Goal: Information Seeking & Learning: Learn about a topic

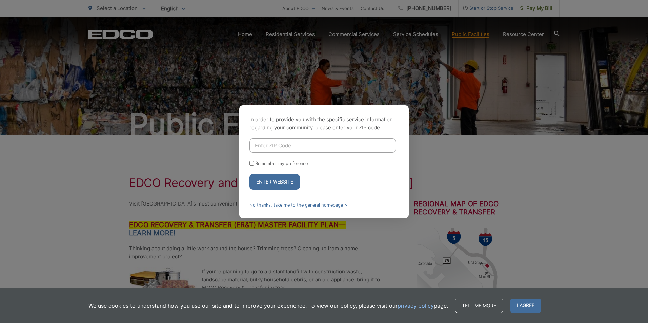
click at [301, 141] on input "Enter ZIP Code" at bounding box center [322, 146] width 146 height 14
type input "92121"
click at [249, 174] on button "Enter Website" at bounding box center [274, 182] width 50 height 16
click at [293, 150] on input "Enter ZIP Code" at bounding box center [322, 146] width 146 height 14
type input "92121"
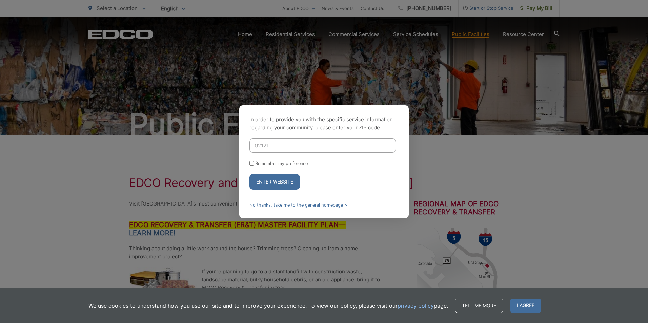
click at [272, 179] on button "Enter Website" at bounding box center [274, 182] width 50 height 16
click at [301, 141] on input "Enter ZIP Code" at bounding box center [322, 146] width 146 height 14
type input "9"
type input "92121"
click at [250, 166] on div "Remember my preference" at bounding box center [323, 163] width 149 height 5
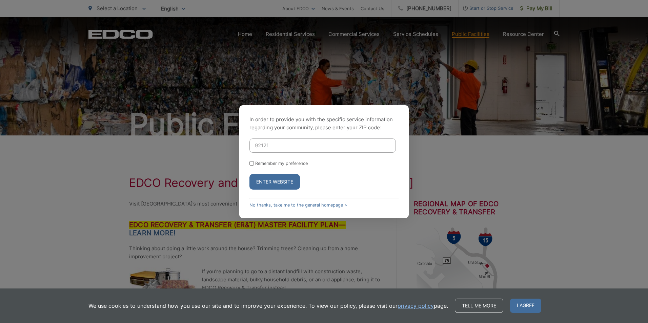
click at [250, 164] on input "Remember my preference" at bounding box center [251, 163] width 4 height 4
checkbox input "true"
click at [260, 180] on button "Enter Website" at bounding box center [274, 182] width 50 height 16
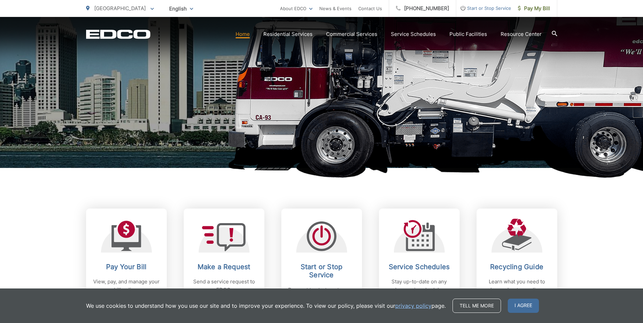
scroll to position [203, 0]
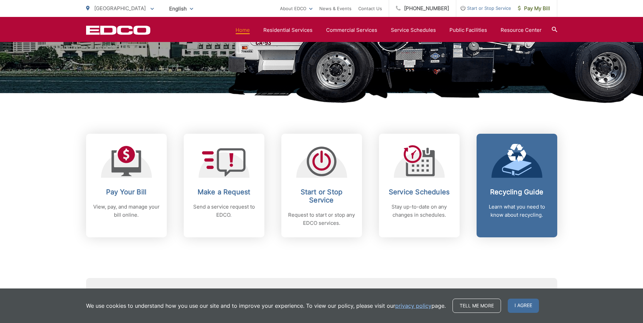
click at [513, 197] on div "Recycling Guide Learn what you need to know about recycling." at bounding box center [516, 203] width 67 height 31
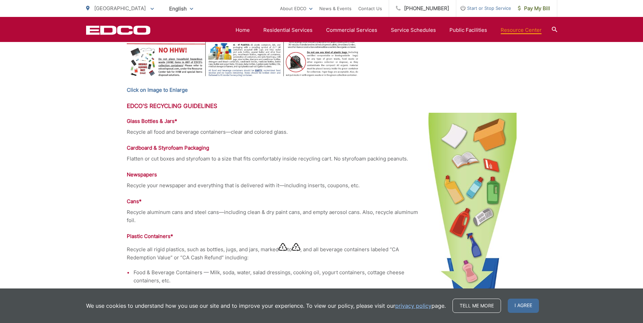
scroll to position [508, 0]
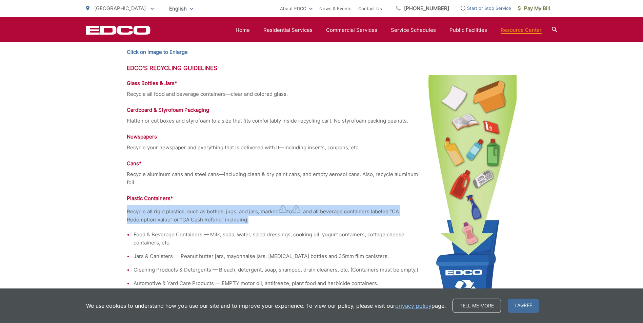
drag, startPoint x: 125, startPoint y: 211, endPoint x: 247, endPoint y: 219, distance: 122.2
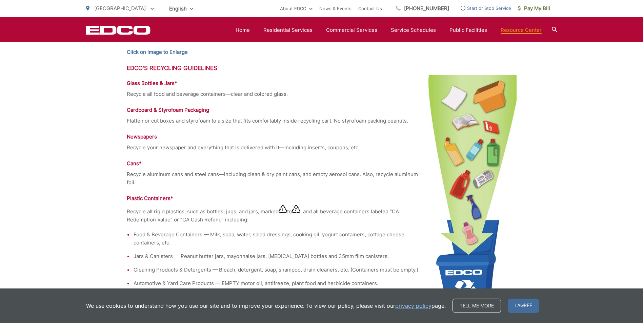
drag, startPoint x: 247, startPoint y: 219, endPoint x: 307, endPoint y: 229, distance: 60.9
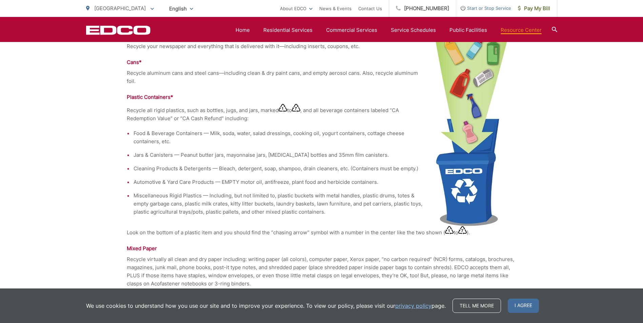
scroll to position [610, 0]
click at [316, 232] on p "Look on the bottom of a plastic item and you should find the “chasing arrow” sy…" at bounding box center [322, 231] width 390 height 11
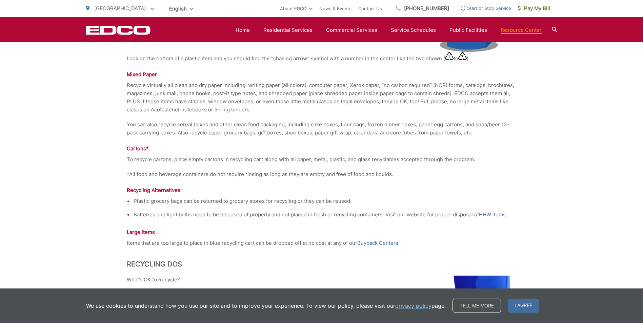
scroll to position [813, 0]
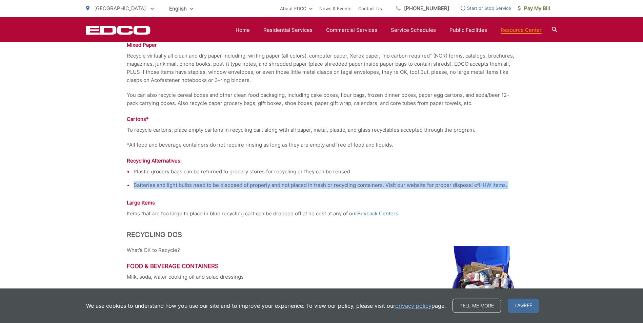
drag, startPoint x: 366, startPoint y: 170, endPoint x: 112, endPoint y: 191, distance: 254.3
click at [112, 191] on div "Recycling Guide, Service Brochures & Posters Recycling Information, Service Bro…" at bounding box center [321, 137] width 643 height 1629
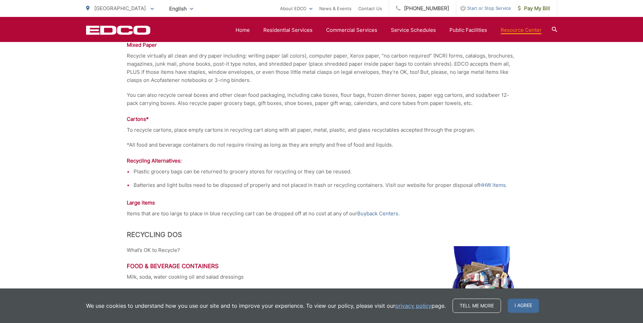
drag, startPoint x: 112, startPoint y: 191, endPoint x: 205, endPoint y: 169, distance: 94.7
click at [205, 169] on li "Plastic grocery bags can be returned to grocery stores for recycling or they ca…" at bounding box center [324, 172] width 383 height 8
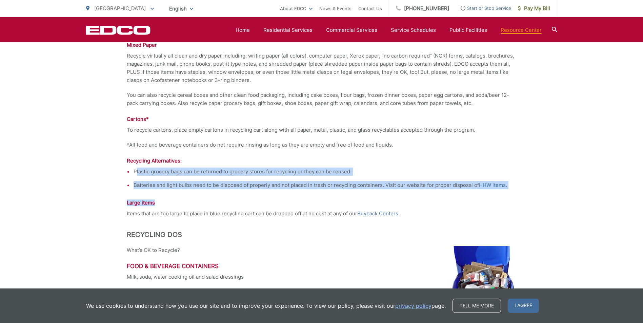
drag, startPoint x: 135, startPoint y: 171, endPoint x: 227, endPoint y: 196, distance: 95.3
click at [227, 196] on div "Recycling Guide, Service Brochures & Posters Recycling Information, Service Bro…" at bounding box center [322, 137] width 390 height 1629
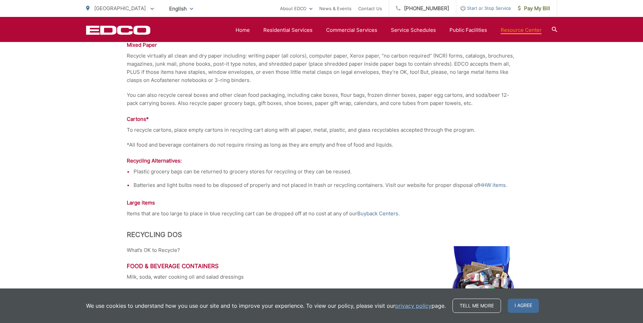
drag, startPoint x: 227, startPoint y: 196, endPoint x: 228, endPoint y: 206, distance: 9.8
click at [228, 206] on div "Recycling Guide, Service Brochures & Posters Recycling Information, Service Bro…" at bounding box center [322, 137] width 390 height 1629
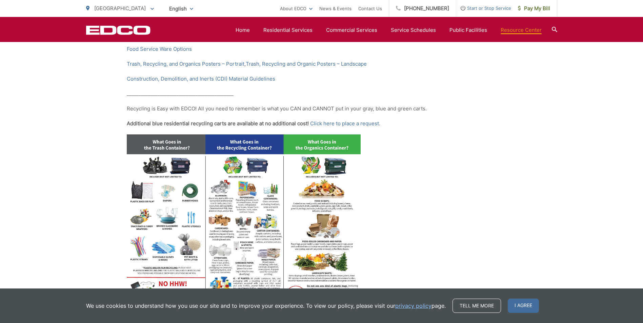
scroll to position [0, 0]
